Goal: Task Accomplishment & Management: Manage account settings

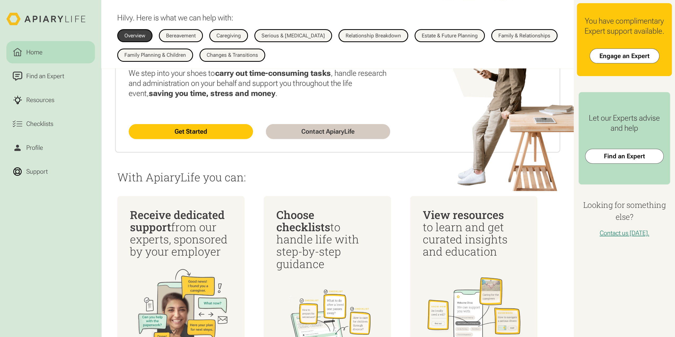
scroll to position [159, 0]
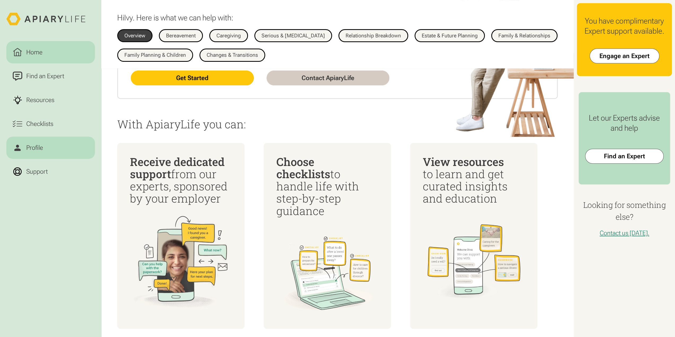
click at [68, 141] on link "Profile" at bounding box center [50, 148] width 89 height 22
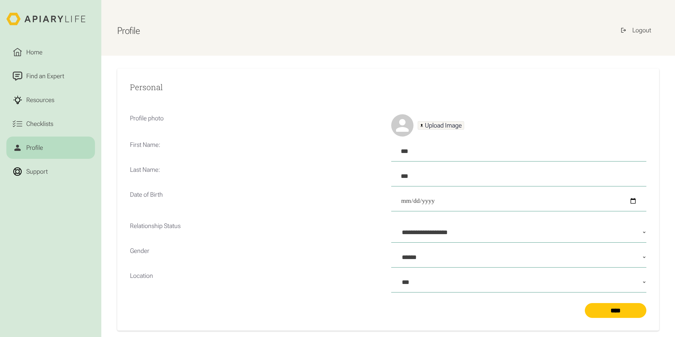
select select "***"
select select "Profile Form"
click at [66, 127] on link "Checklists" at bounding box center [50, 124] width 89 height 22
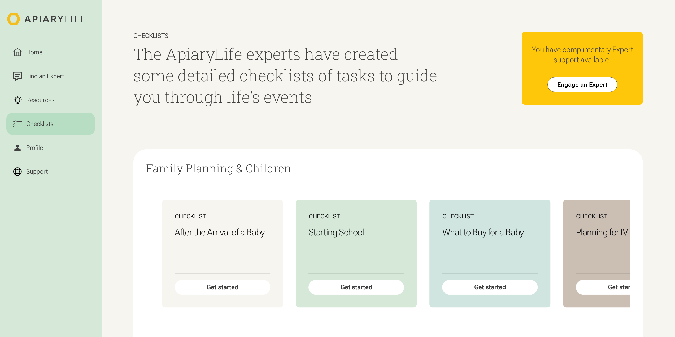
click at [86, 88] on nav "Home Find an Expert Resources Checklists" at bounding box center [50, 88] width 89 height 94
click at [76, 95] on link "Resources" at bounding box center [50, 100] width 89 height 22
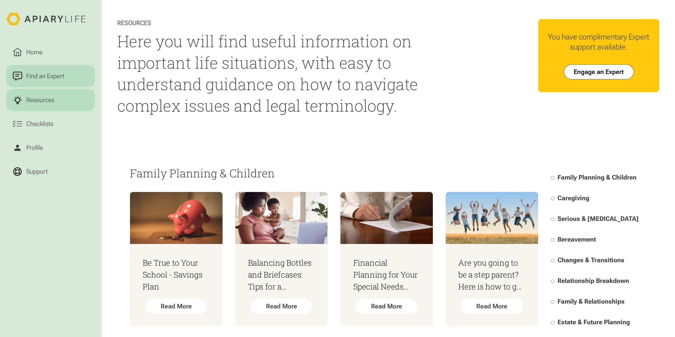
click at [73, 81] on html "Home Find an Expert Resources Checklists Profile Support Resources Here you wil…" at bounding box center [337, 168] width 675 height 337
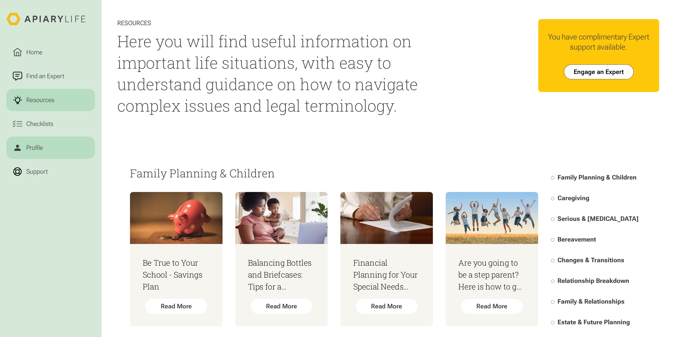
click at [65, 150] on link "Profile" at bounding box center [50, 148] width 89 height 22
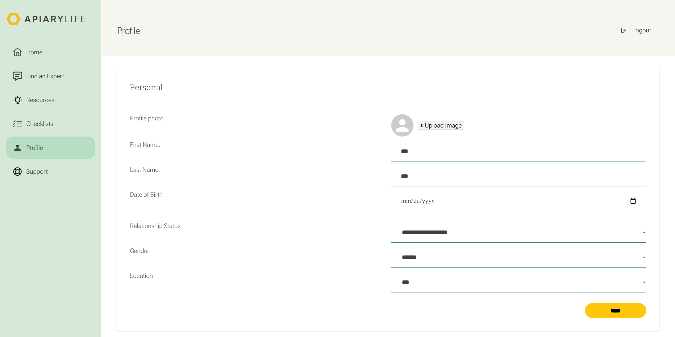
select select "***"
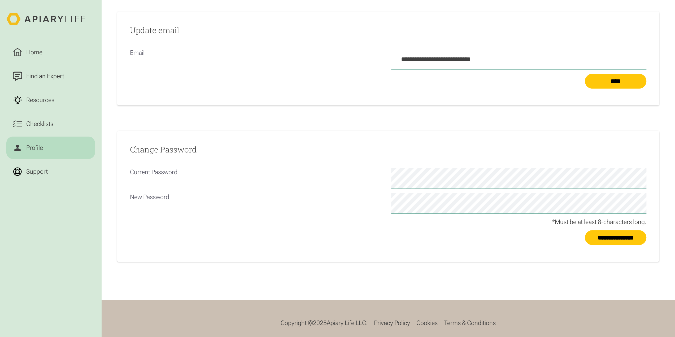
scroll to position [358, 0]
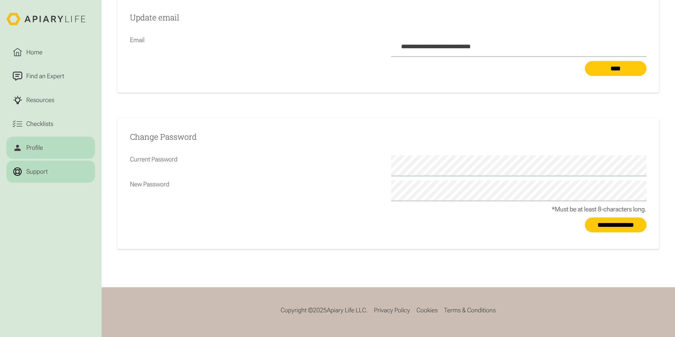
click at [13, 165] on link "Support" at bounding box center [50, 172] width 89 height 22
